Goal: Task Accomplishment & Management: Use online tool/utility

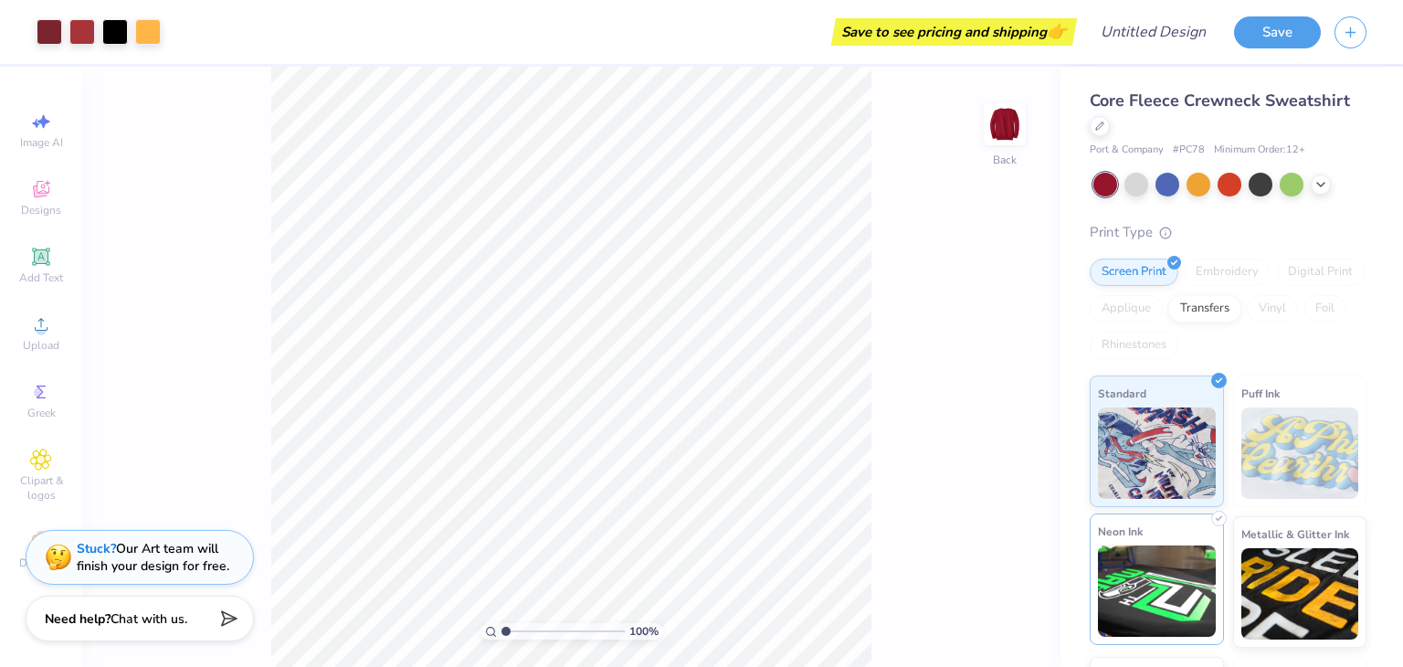
click at [1162, 596] on img at bounding box center [1157, 590] width 118 height 91
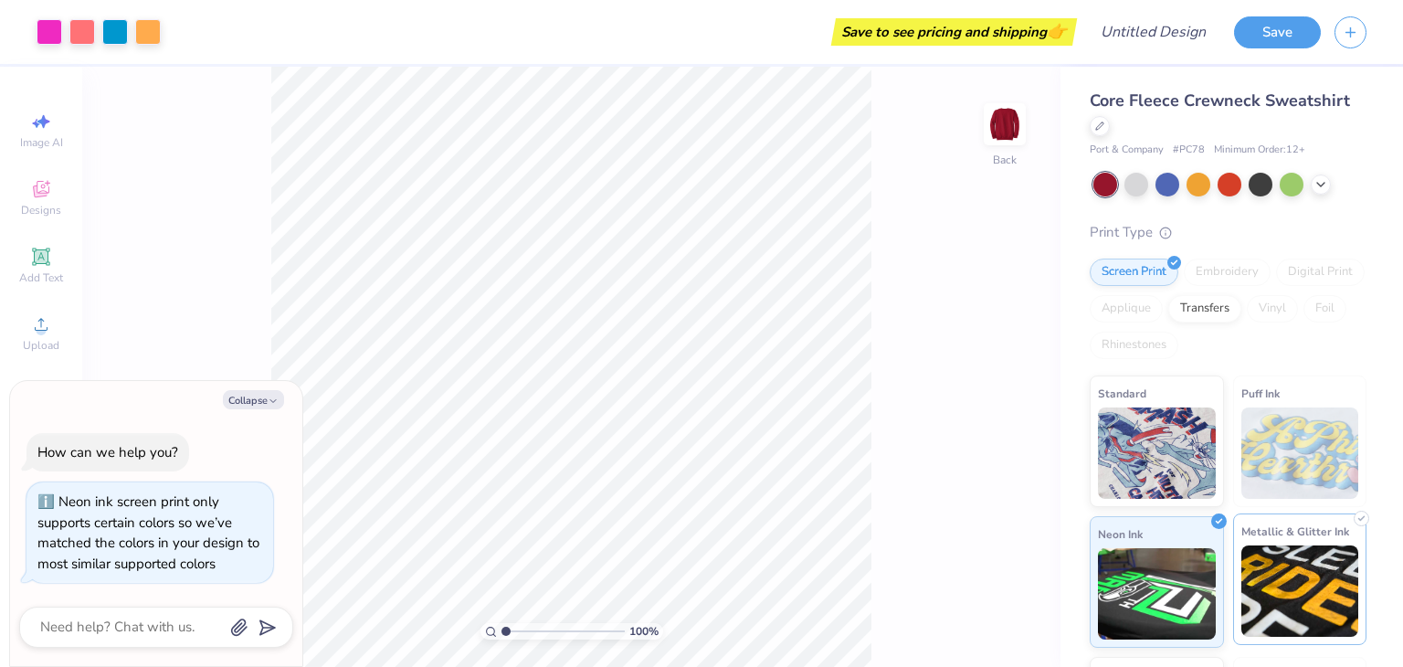
click at [1267, 593] on img at bounding box center [1300, 590] width 118 height 91
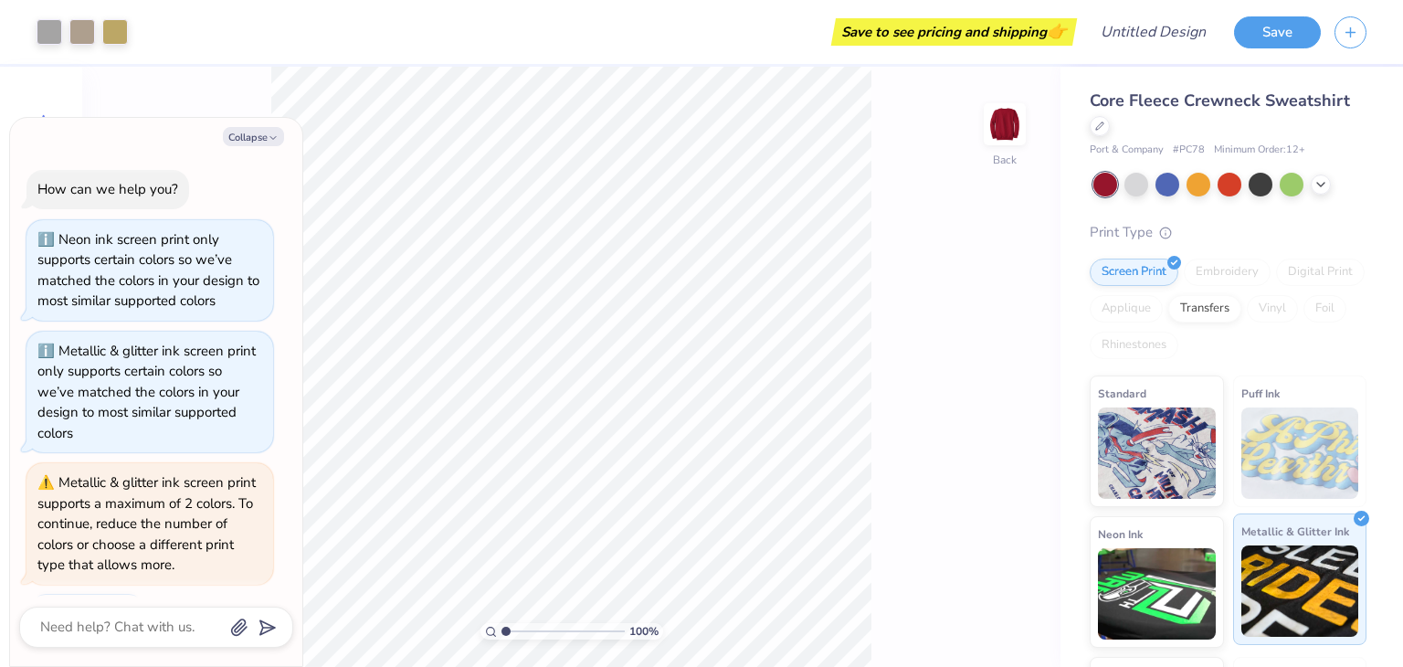
scroll to position [230, 0]
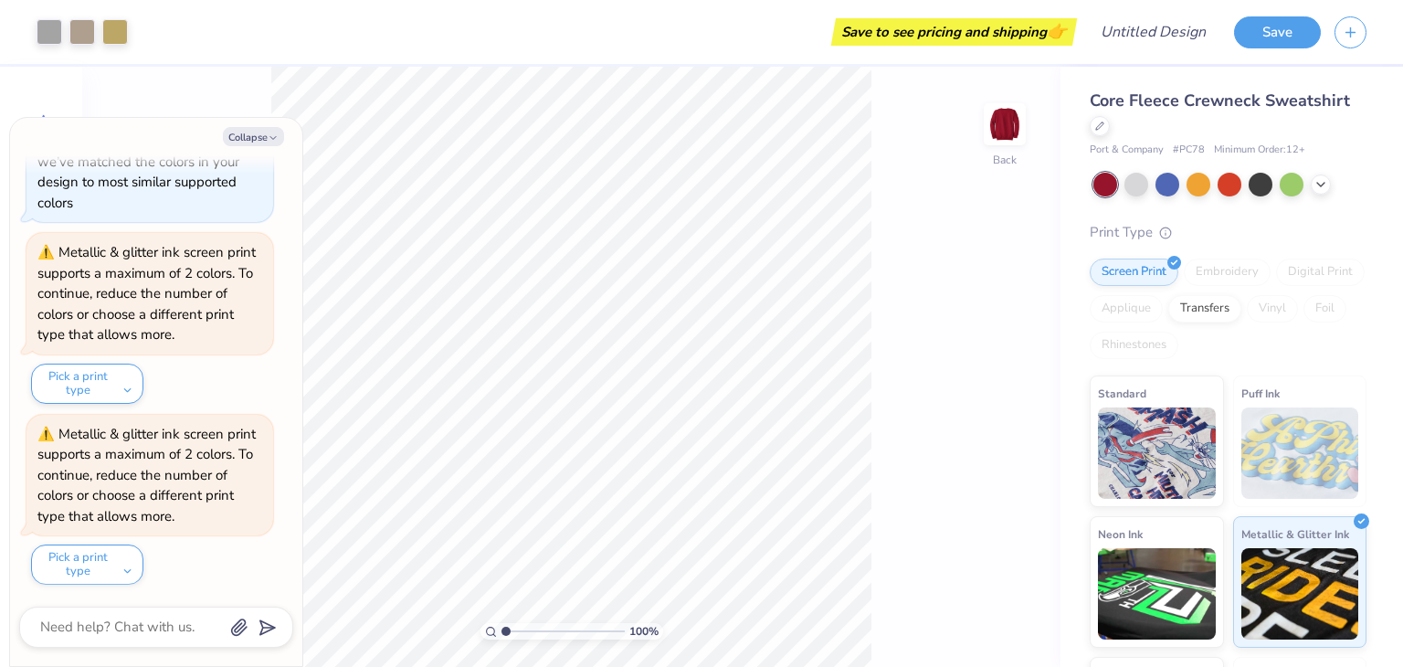
click at [1249, 439] on img at bounding box center [1300, 452] width 118 height 91
click at [1160, 447] on img at bounding box center [1157, 450] width 118 height 91
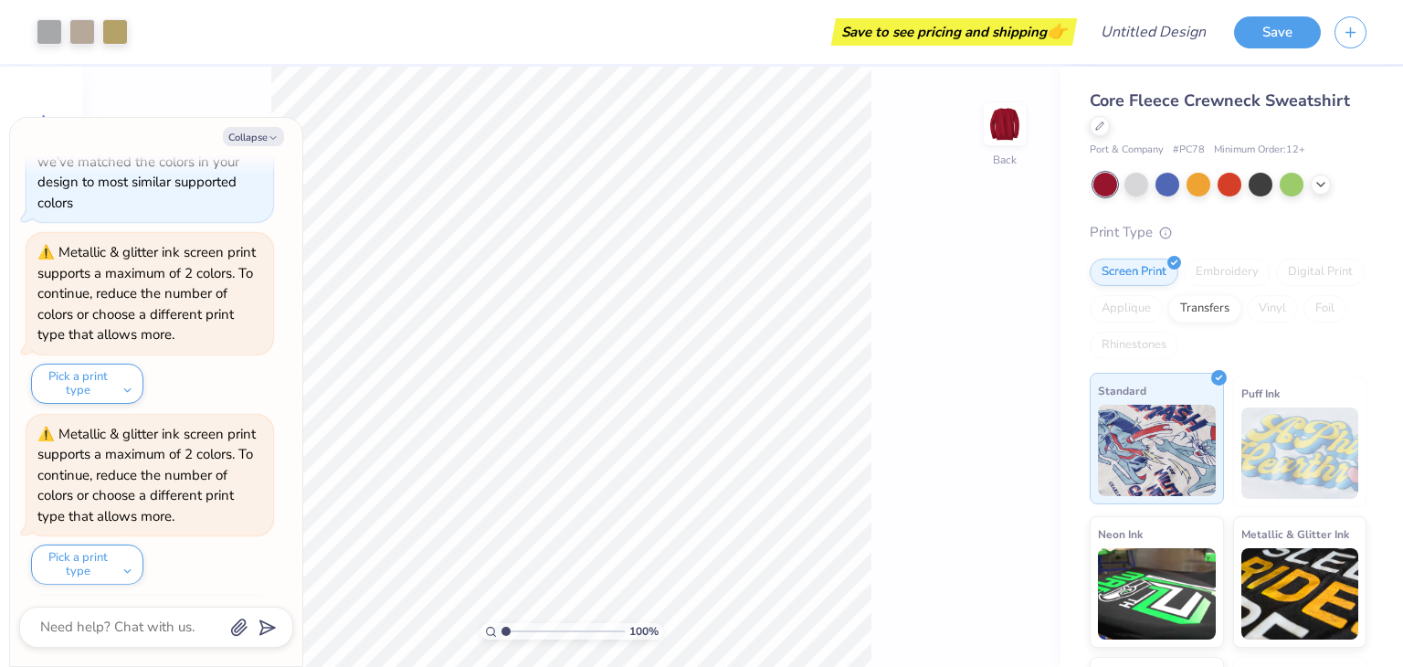
scroll to position [342, 0]
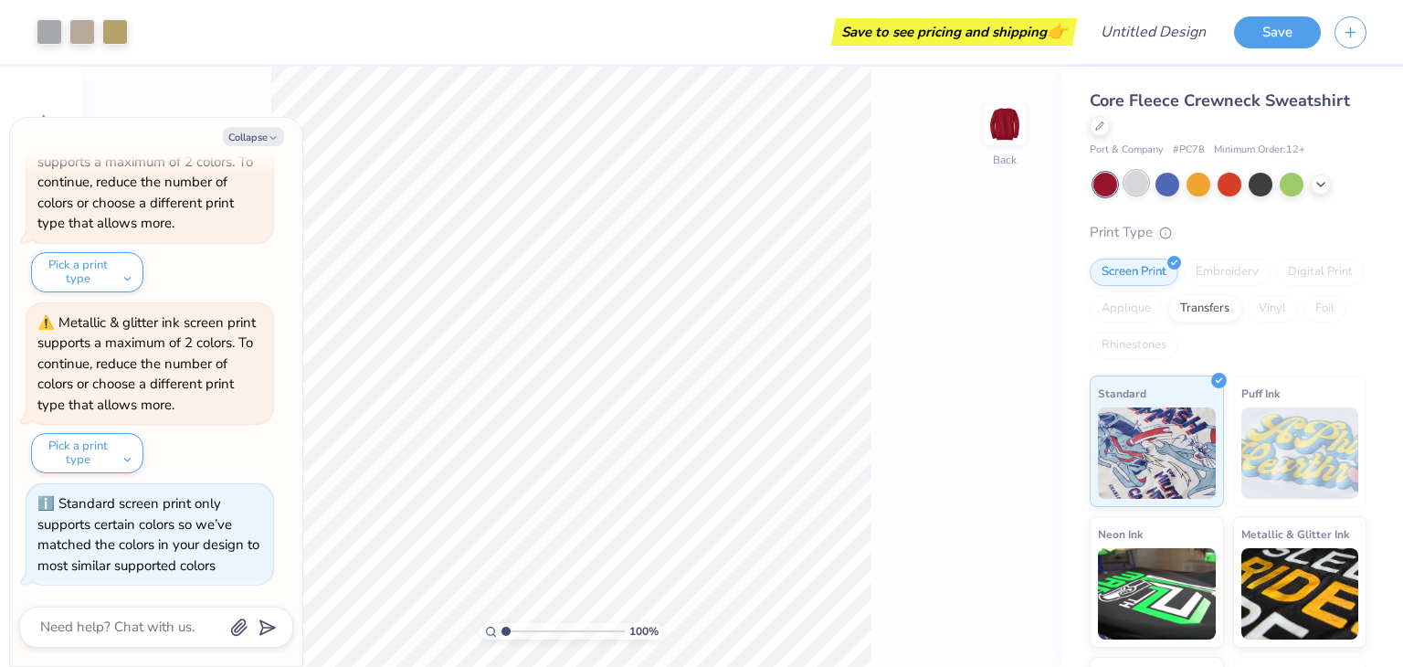
click at [1142, 189] on div at bounding box center [1136, 183] width 24 height 24
click at [1162, 184] on div at bounding box center [1167, 183] width 24 height 24
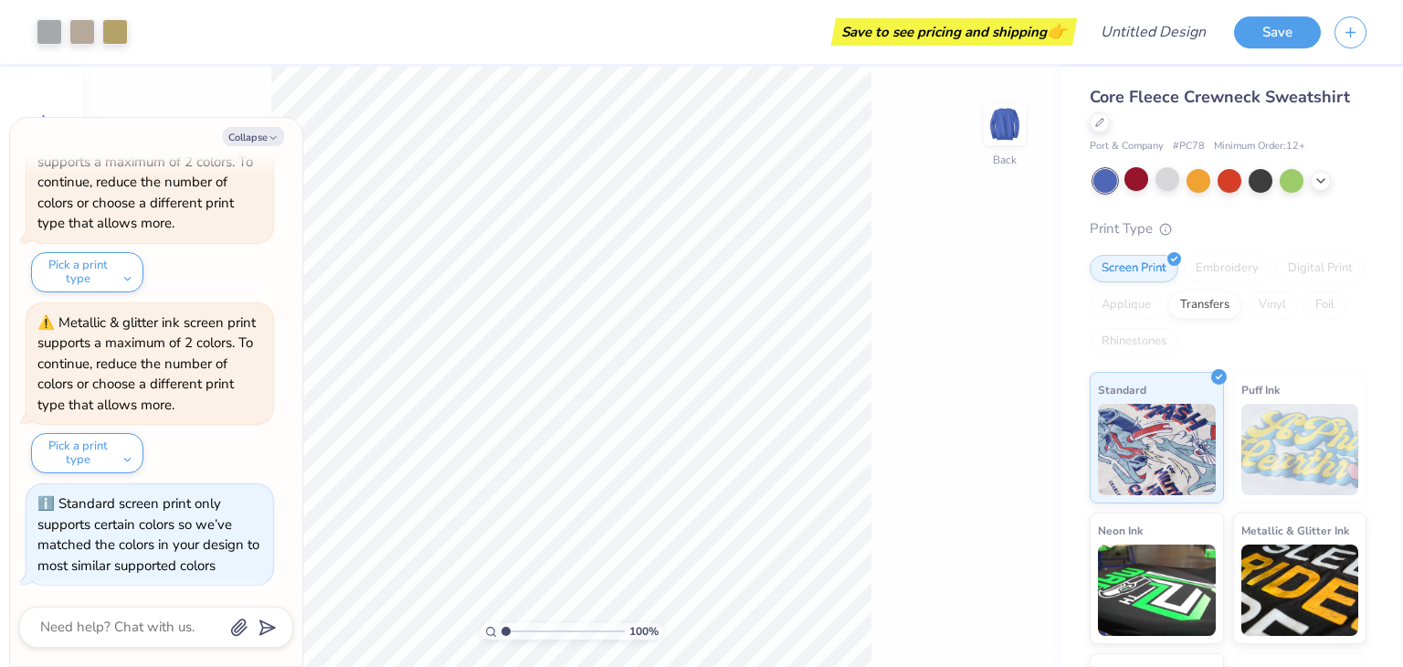
scroll to position [0, 0]
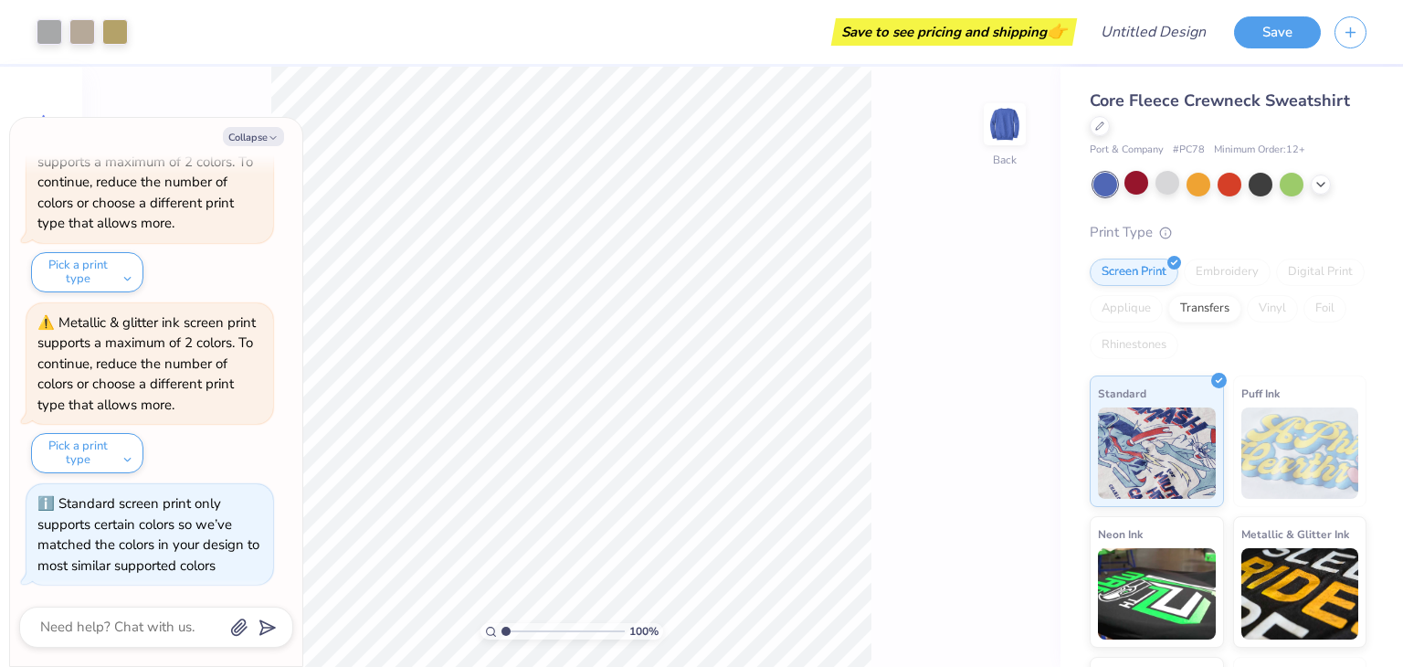
click at [1326, 192] on div at bounding box center [1229, 185] width 273 height 24
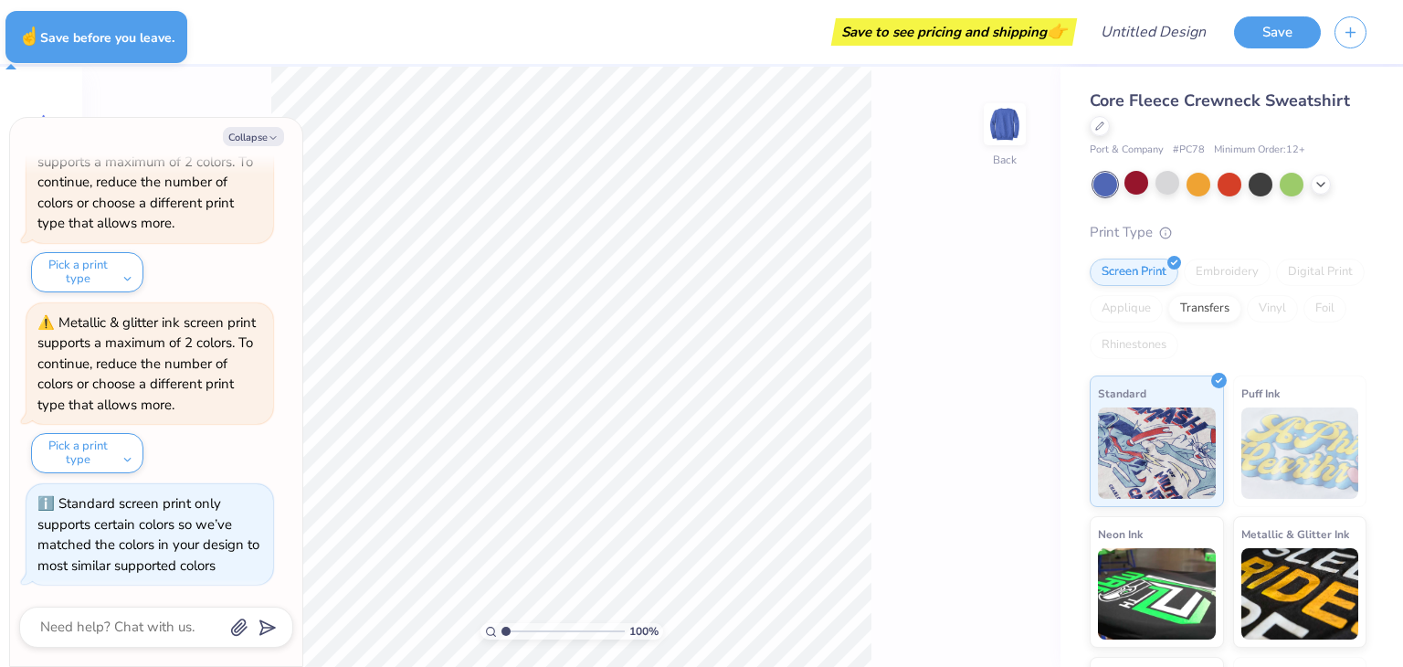
type textarea "x"
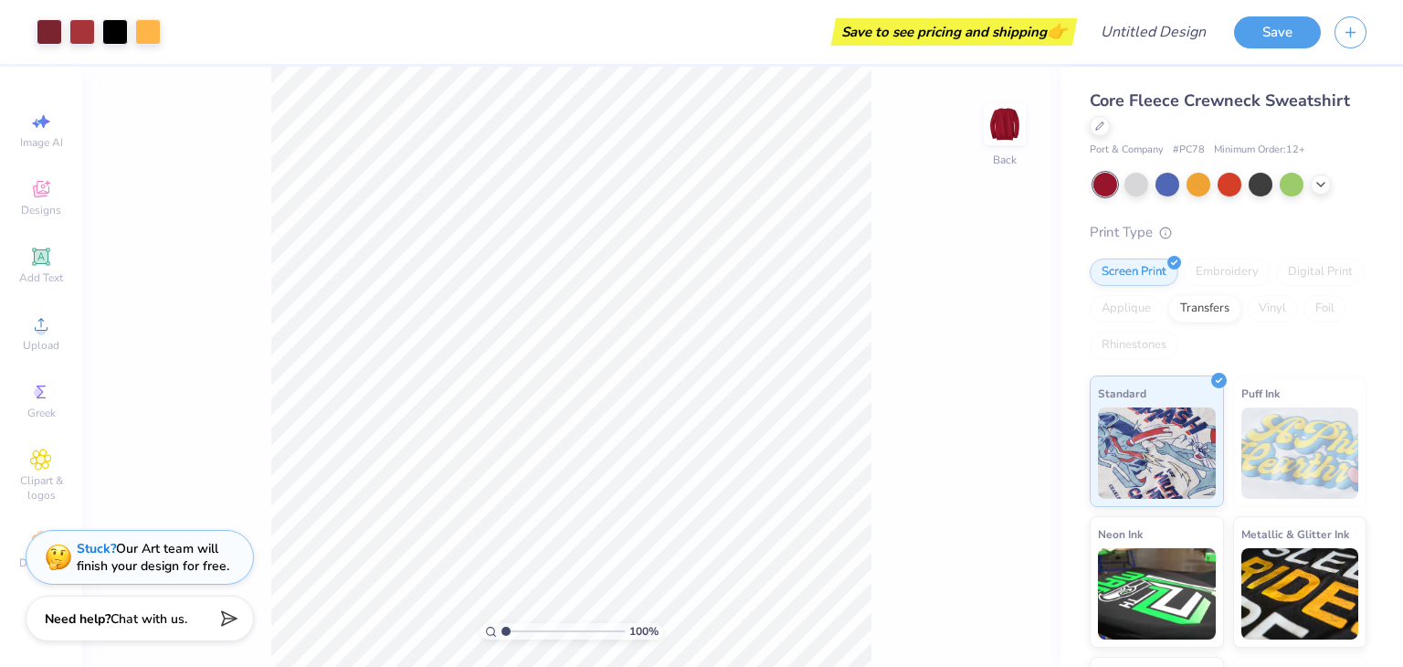
click at [1020, 33] on div "Save to see pricing and shipping 👉" at bounding box center [954, 31] width 237 height 27
click at [1282, 34] on button "Save" at bounding box center [1277, 30] width 87 height 32
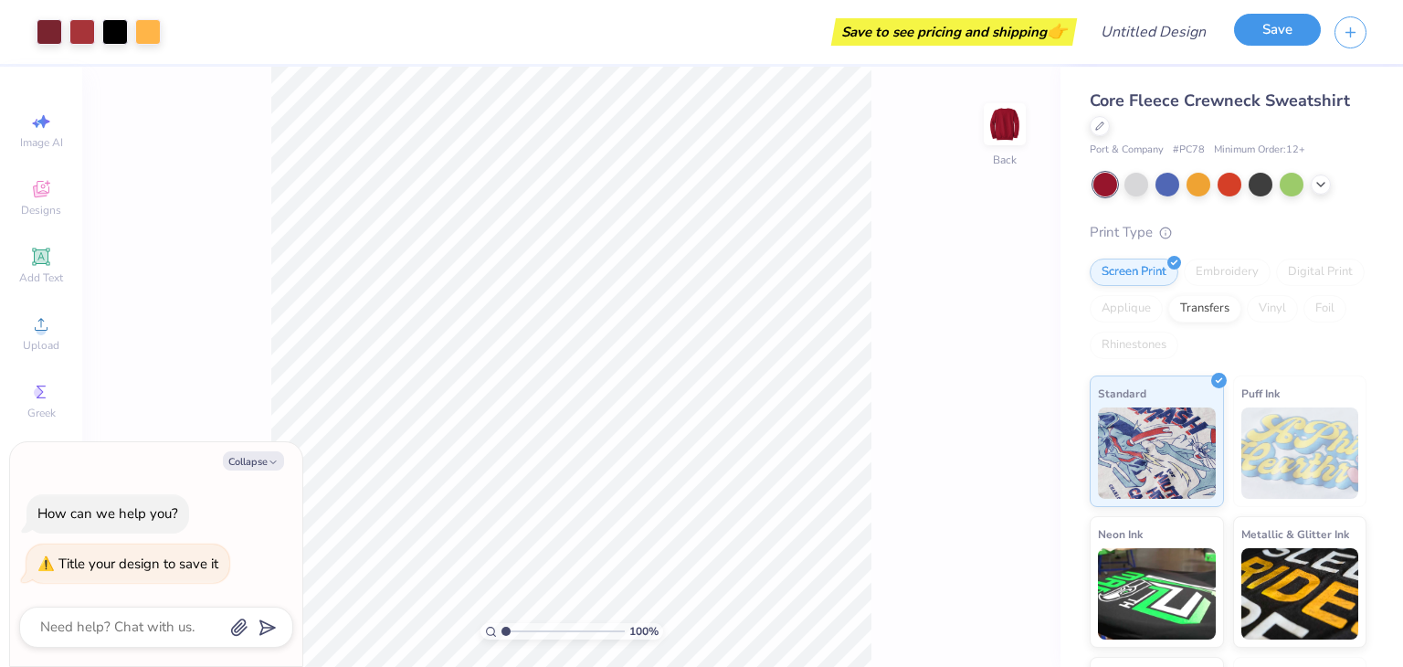
click at [1264, 26] on button "Save" at bounding box center [1277, 30] width 87 height 32
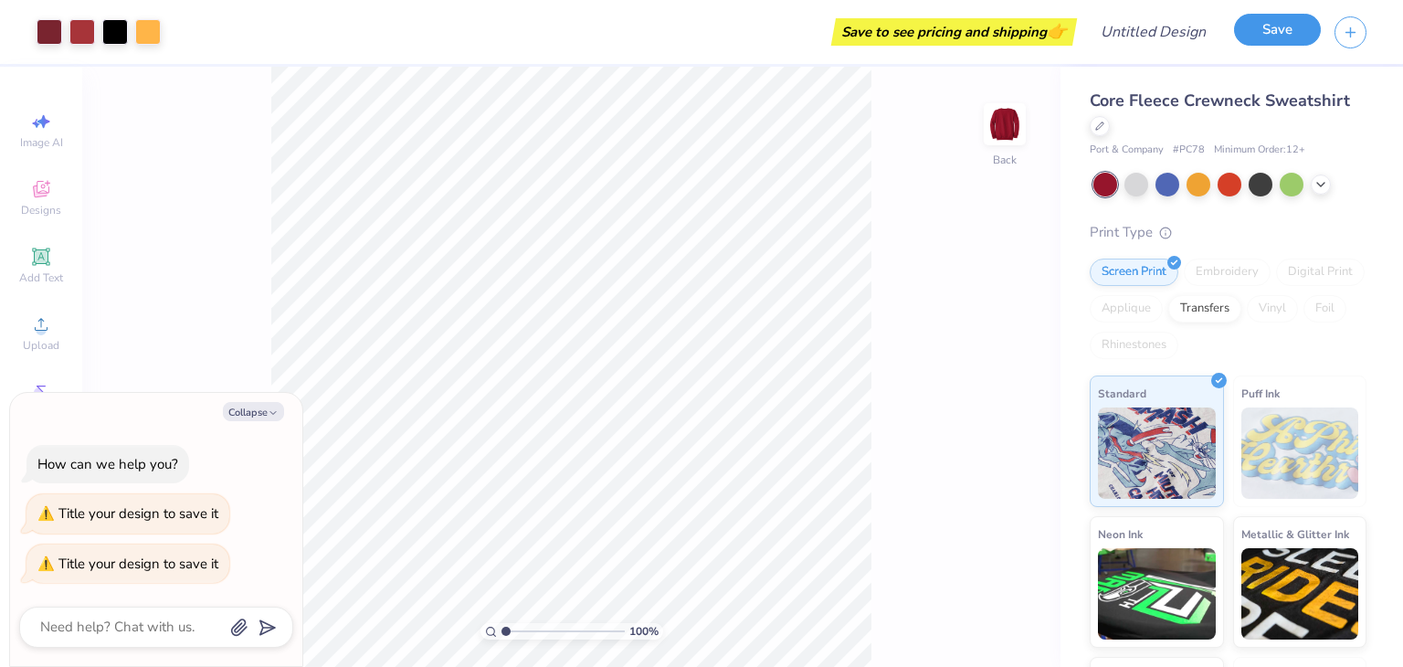
click at [1260, 34] on button "Save" at bounding box center [1277, 30] width 87 height 32
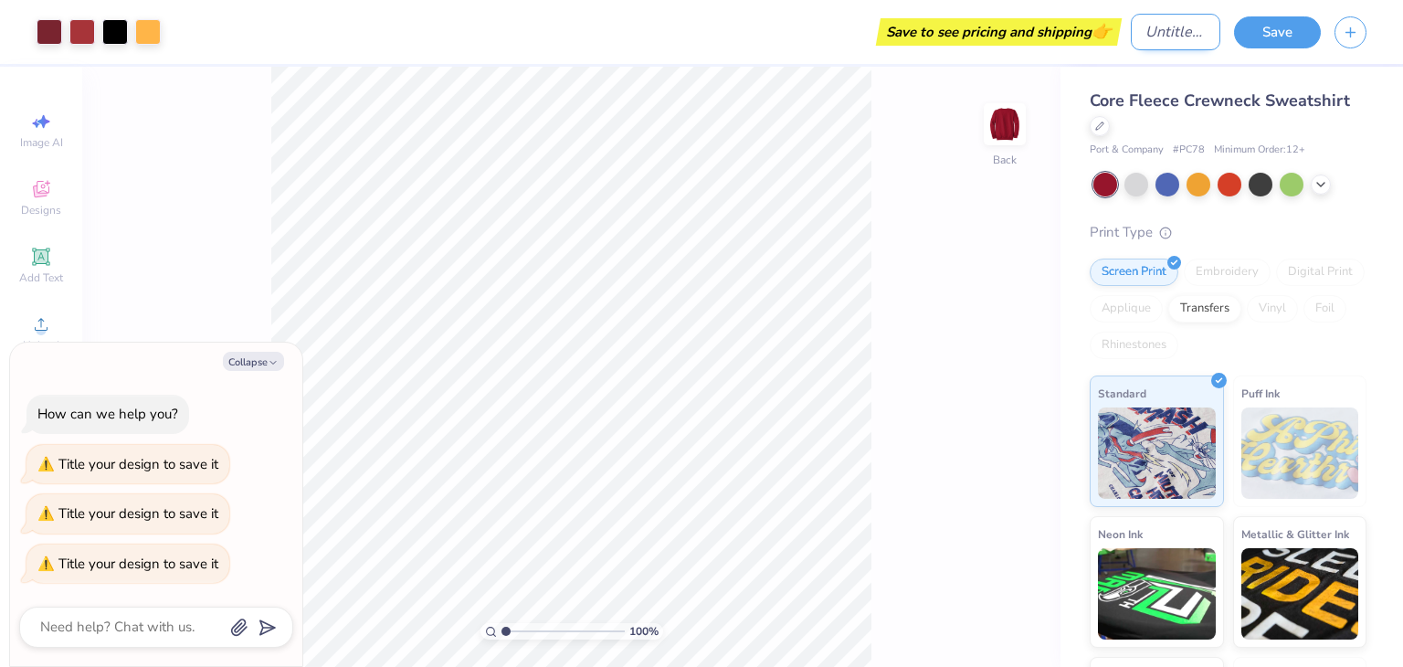
type textarea "x"
click at [1130, 26] on input "Design Title" at bounding box center [1174, 32] width 89 height 37
type input "u"
type textarea "x"
type input "un"
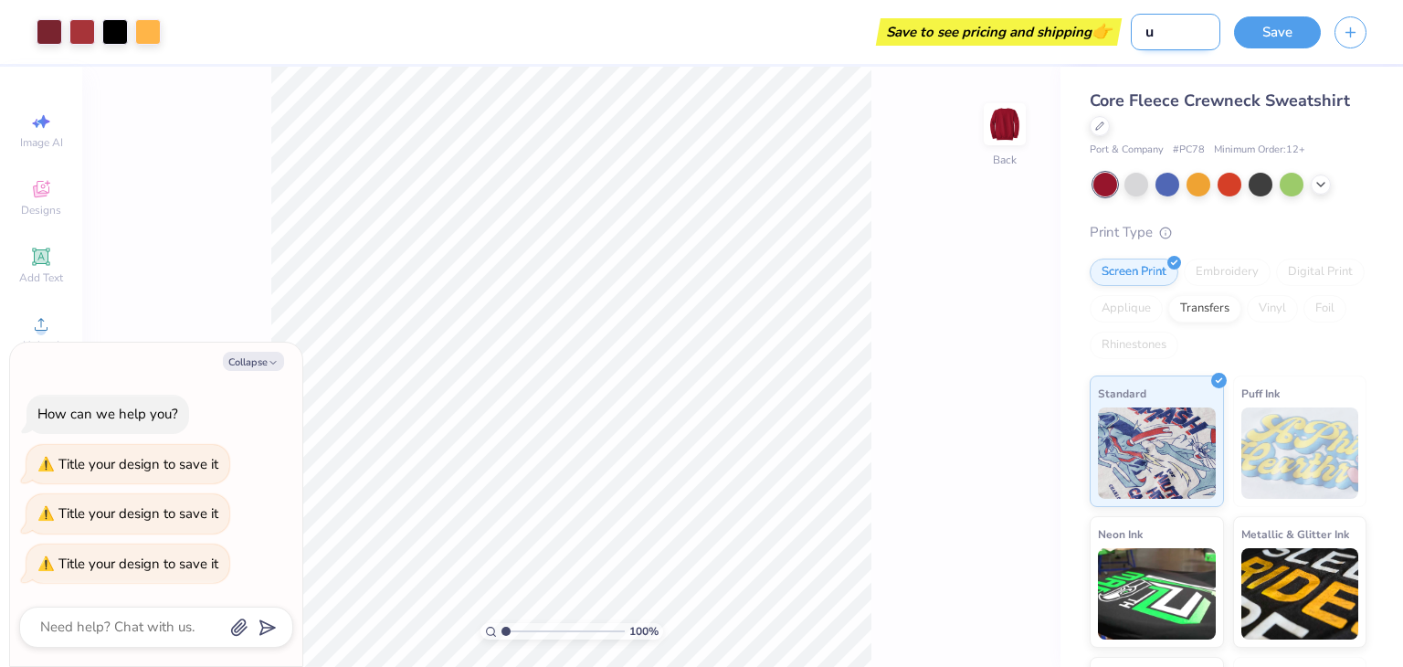
type textarea "x"
type input "unt"
type textarea "x"
type input "unti"
type textarea "x"
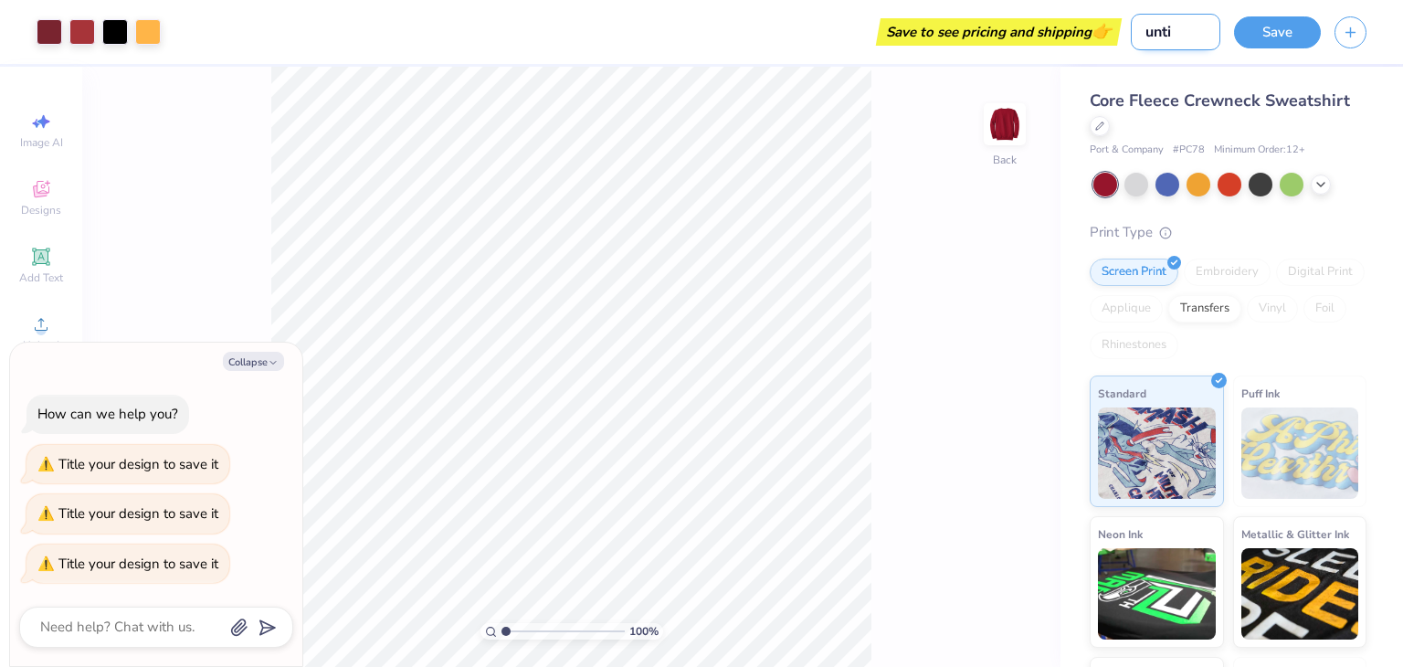
type input "untit"
type textarea "x"
type input "untitl"
type textarea "x"
type input "untitle"
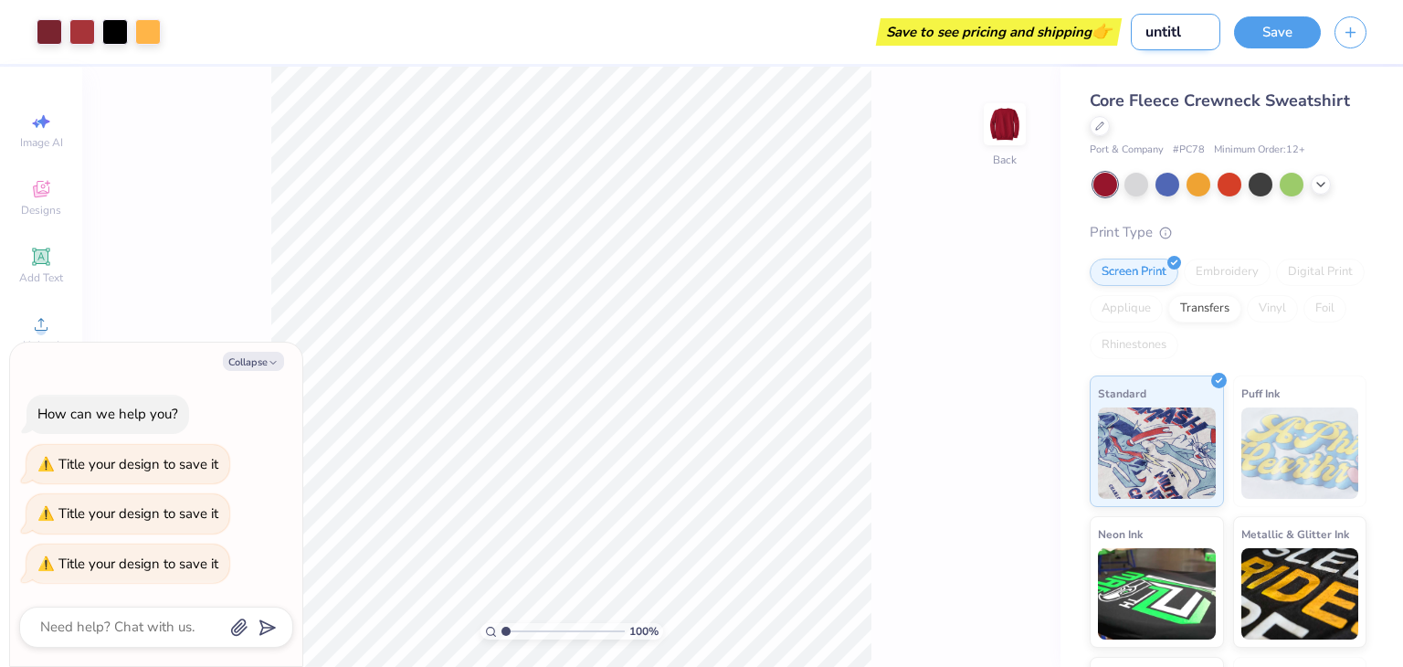
type textarea "x"
type input "untitled"
type textarea "x"
type input "untitled"
type textarea "x"
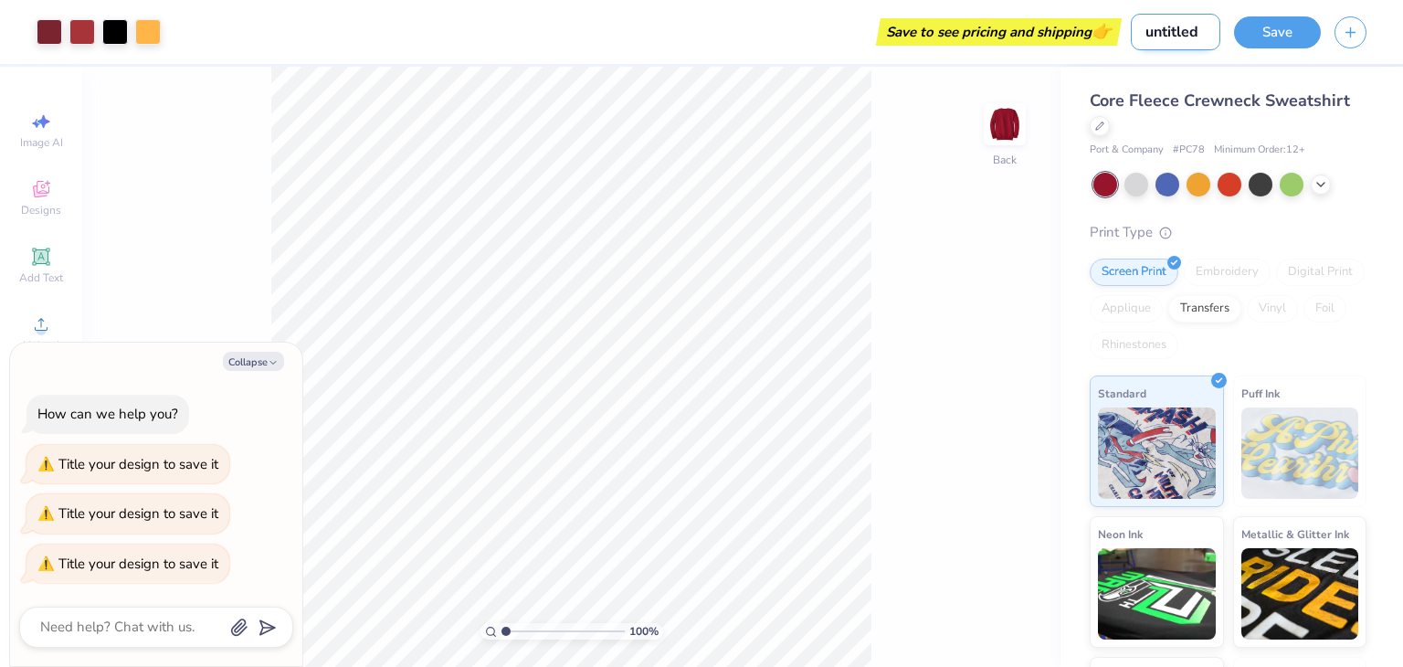
type input "untitled s"
type textarea "x"
type input "untitled sa"
type textarea "x"
type input "untitled sam"
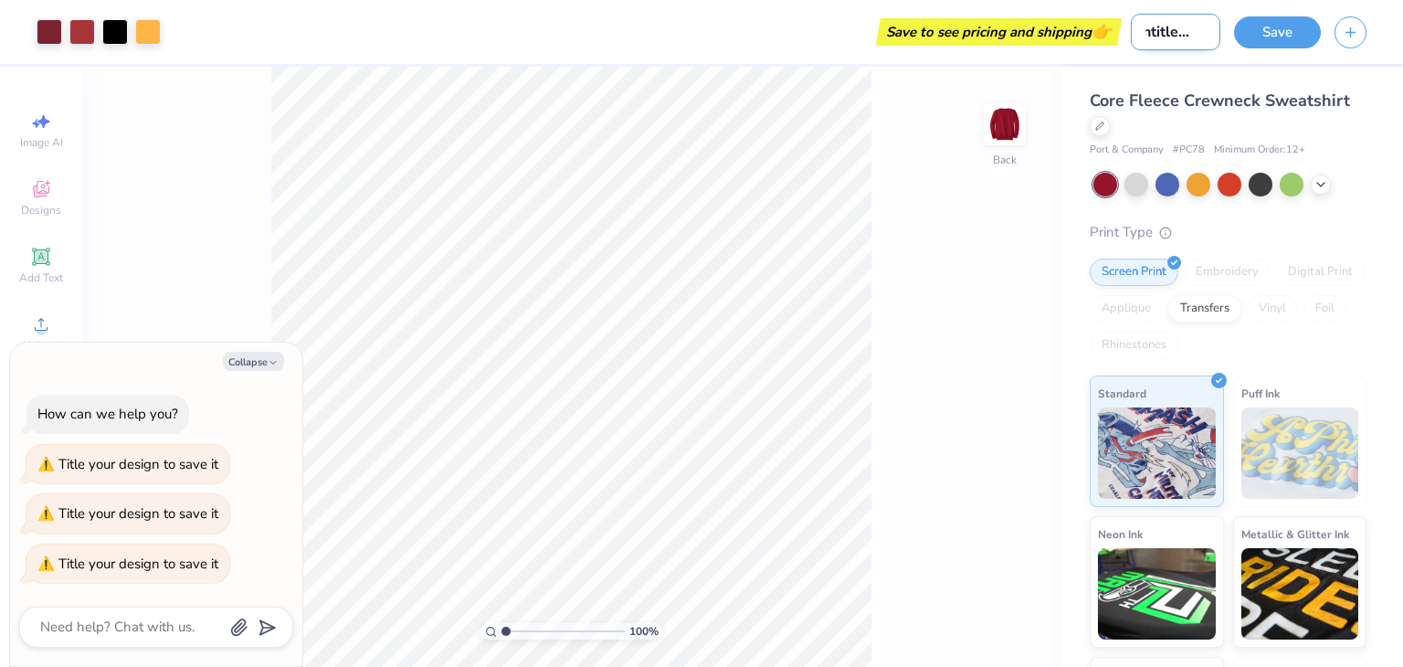
type textarea "x"
type input "untitled samp"
type textarea "x"
type input "untitled sampl"
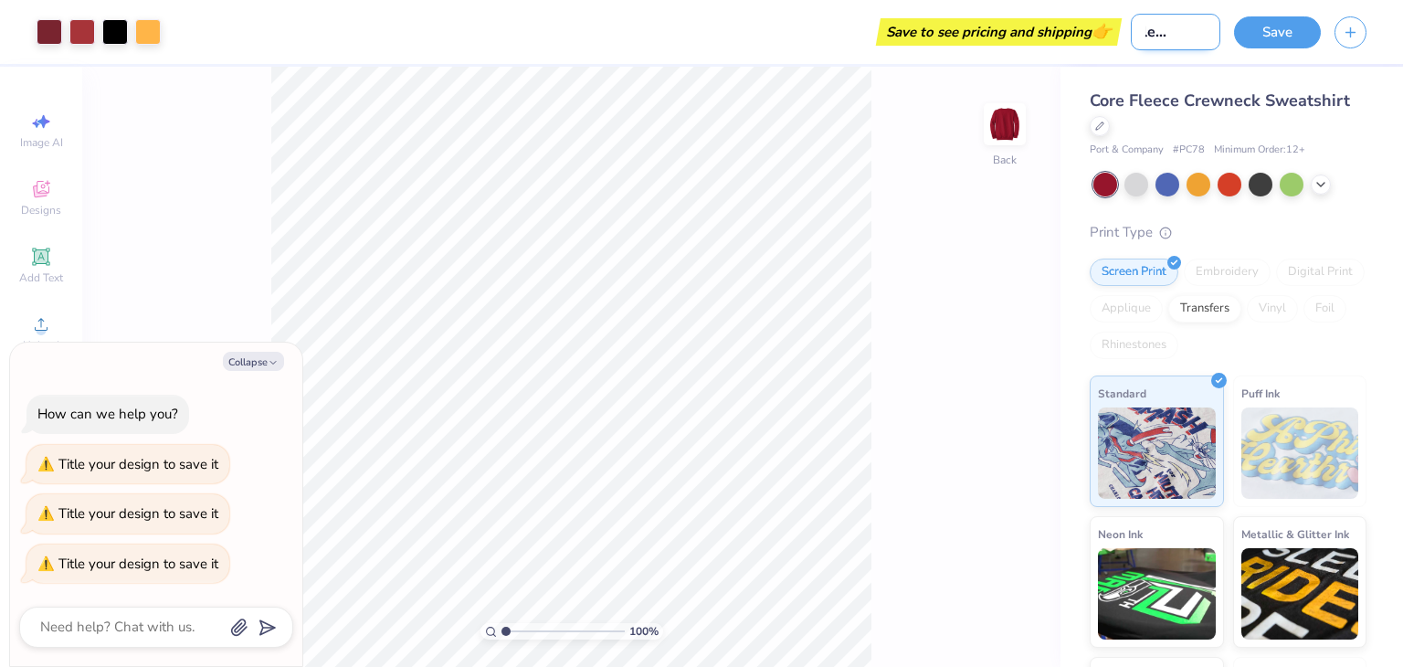
type textarea "x"
type input "untitled sample"
type textarea "x"
type input "untitled sample"
click at [1263, 27] on button "Save" at bounding box center [1277, 30] width 87 height 32
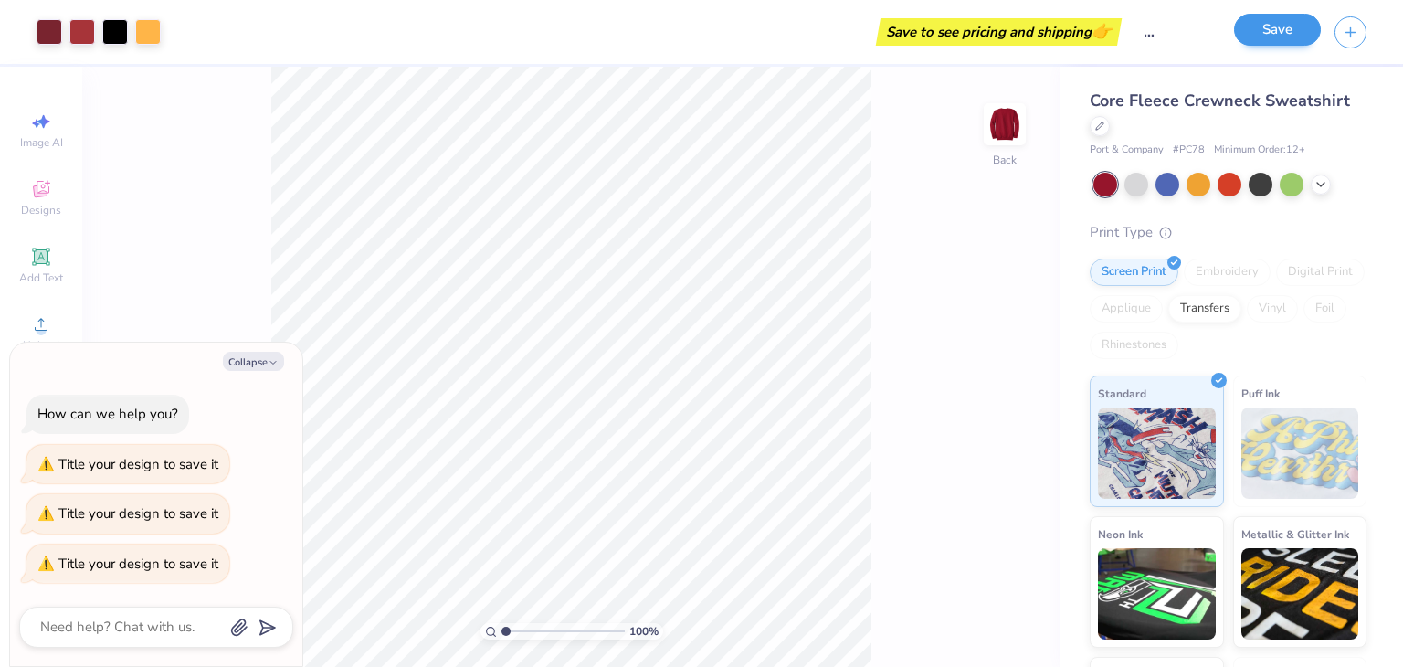
type textarea "x"
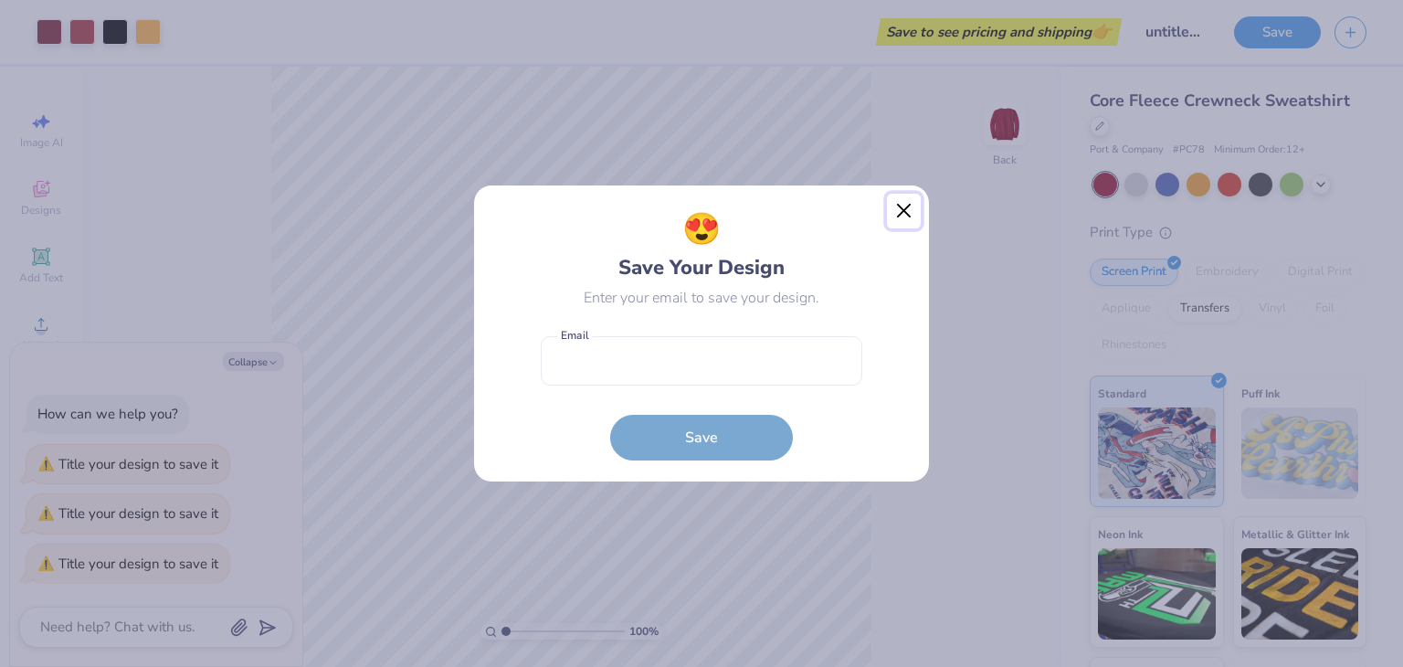
click at [902, 205] on button "Close" at bounding box center [904, 211] width 35 height 35
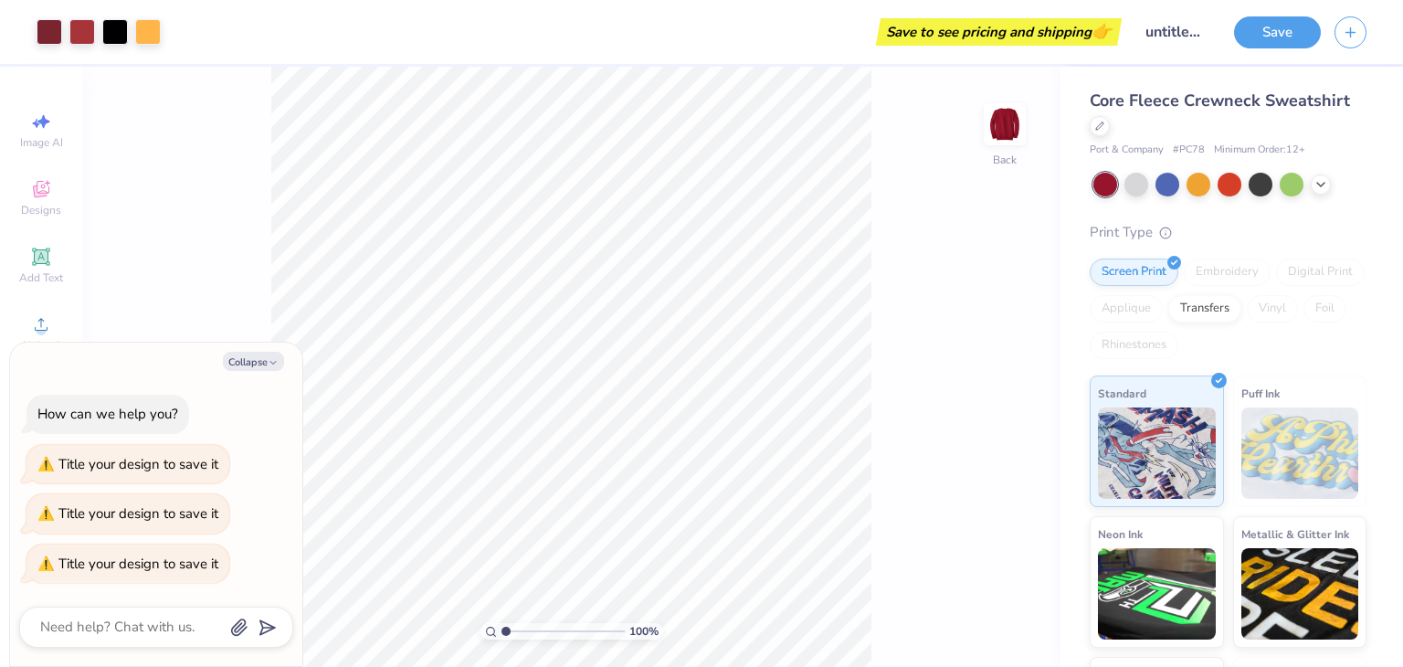
click at [922, 20] on div "Save to see pricing and shipping 👉" at bounding box center [998, 31] width 237 height 27
click at [928, 27] on div "Save to see pricing and shipping 👉" at bounding box center [998, 31] width 237 height 27
